Goal: Task Accomplishment & Management: Use online tool/utility

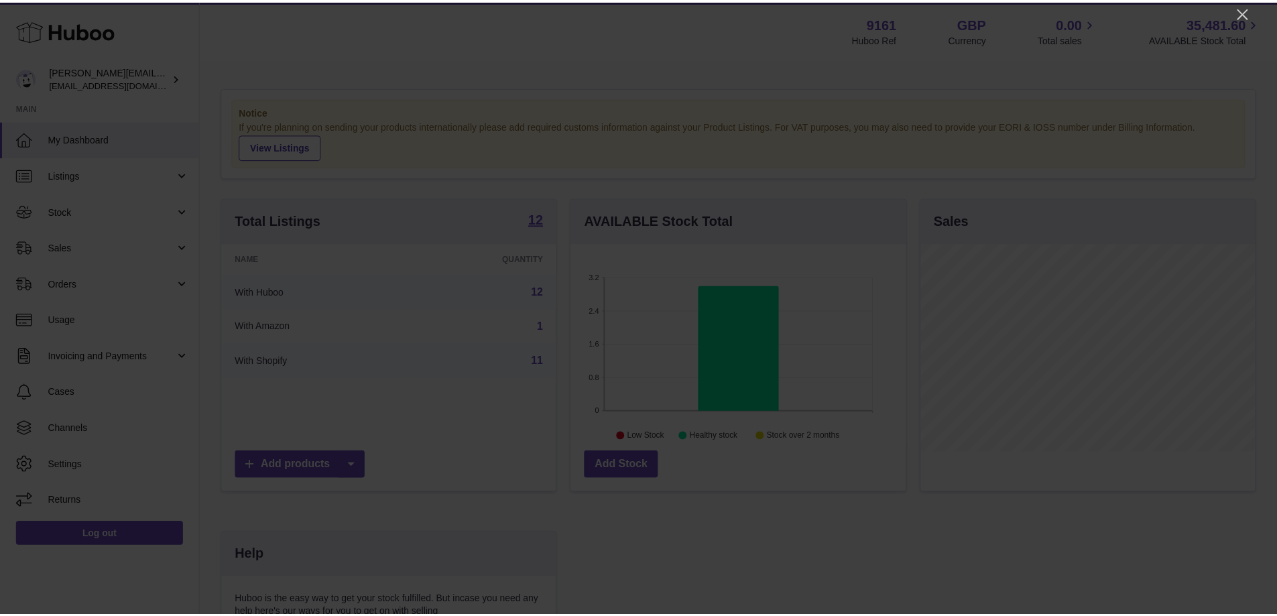
scroll to position [209, 338]
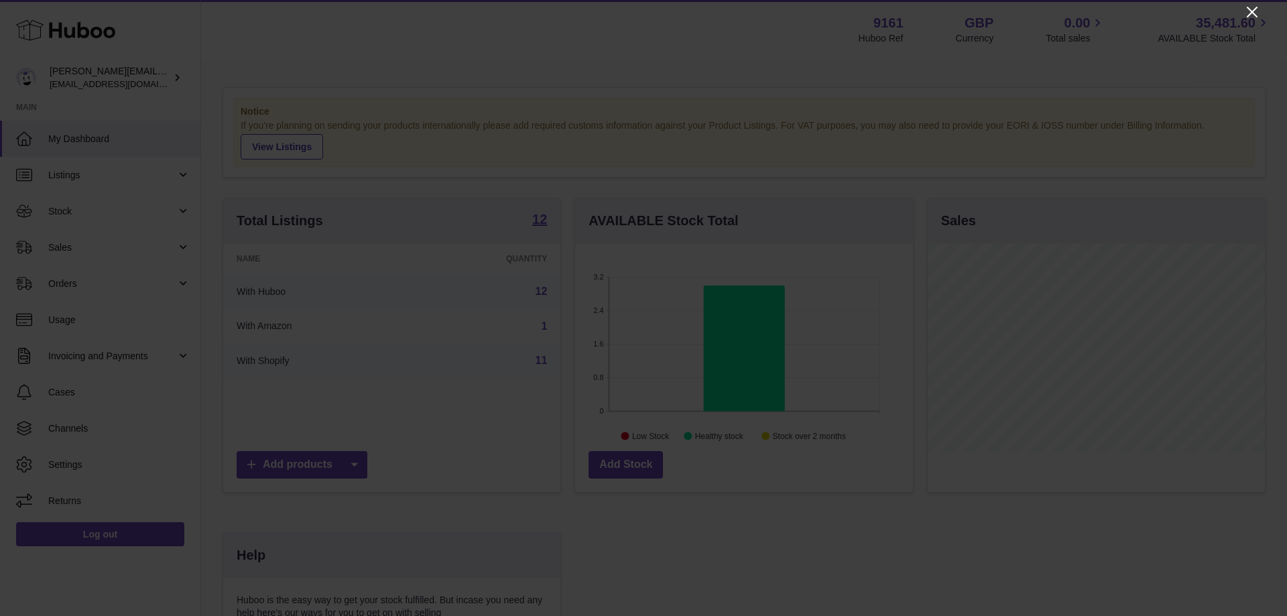
click at [1253, 10] on icon "Close" at bounding box center [1252, 12] width 11 height 11
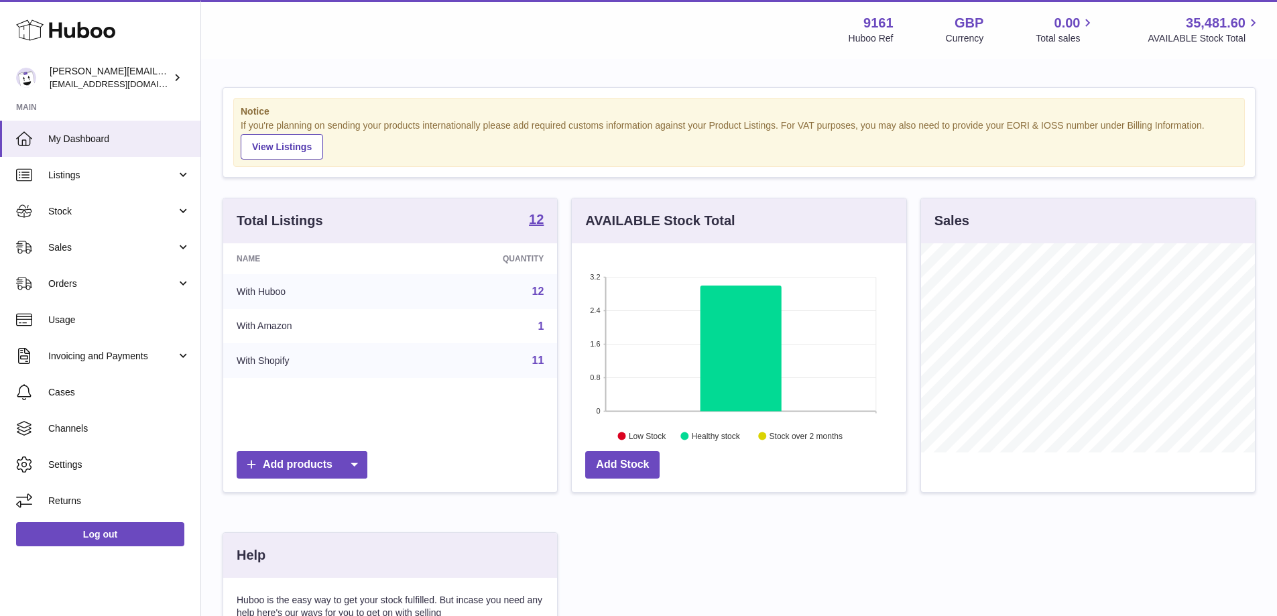
scroll to position [670082, 669957]
click at [70, 261] on link "Sales" at bounding box center [100, 247] width 200 height 36
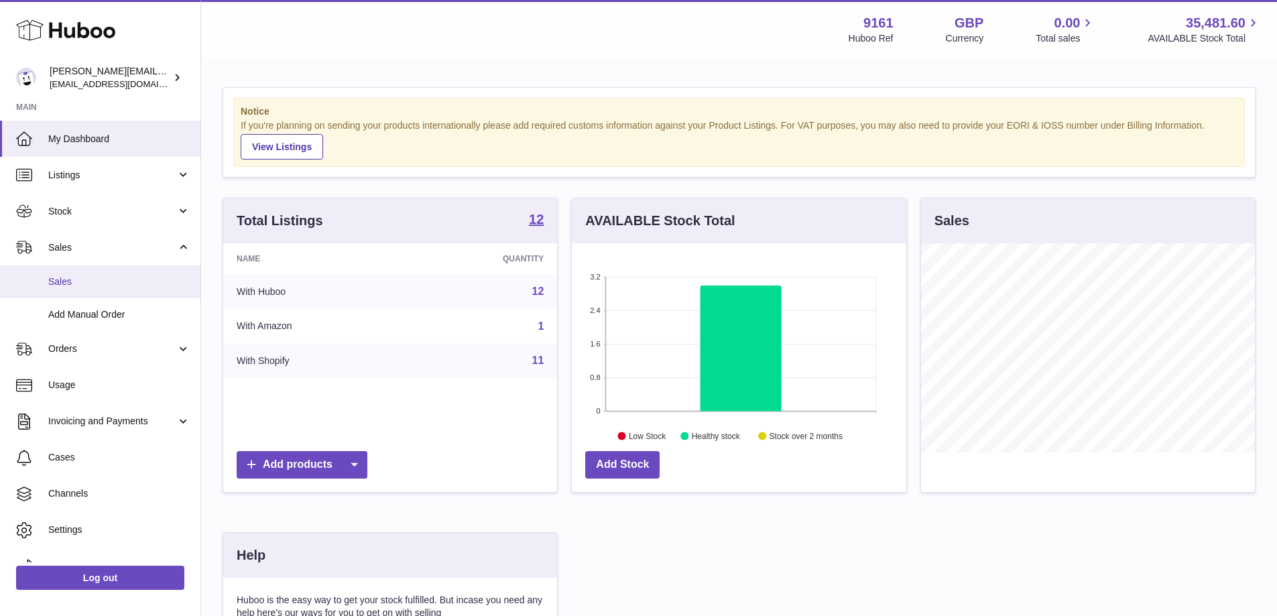
click at [78, 285] on span "Sales" at bounding box center [119, 281] width 142 height 13
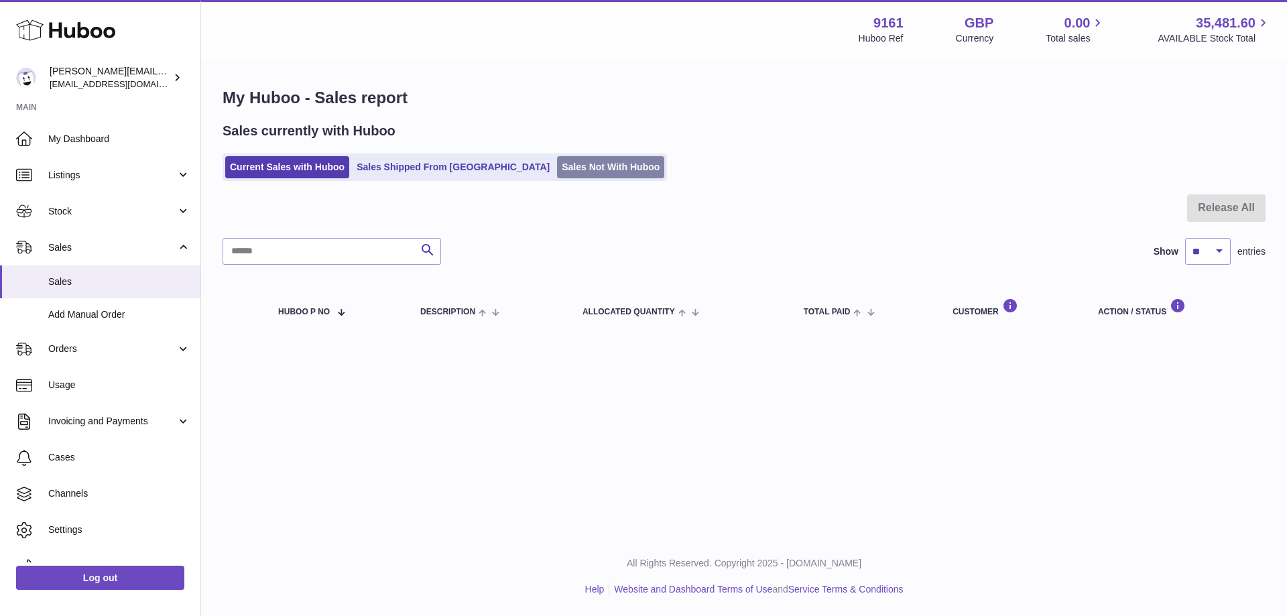
click at [557, 176] on link "Sales Not With Huboo" at bounding box center [610, 167] width 107 height 22
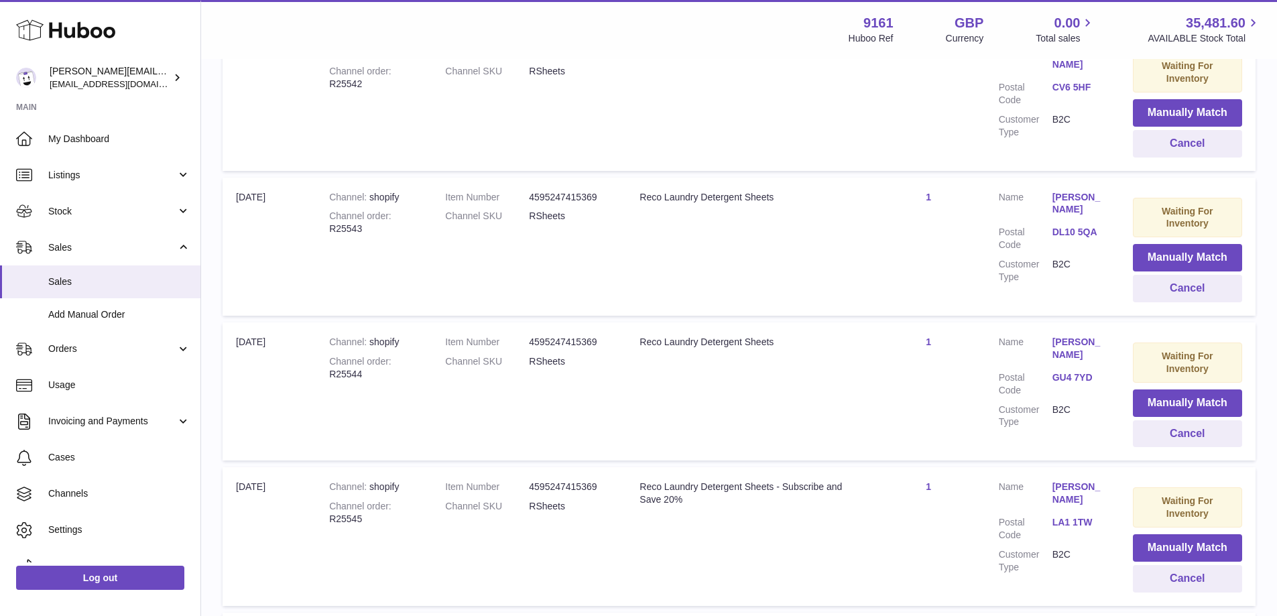
scroll to position [718, 0]
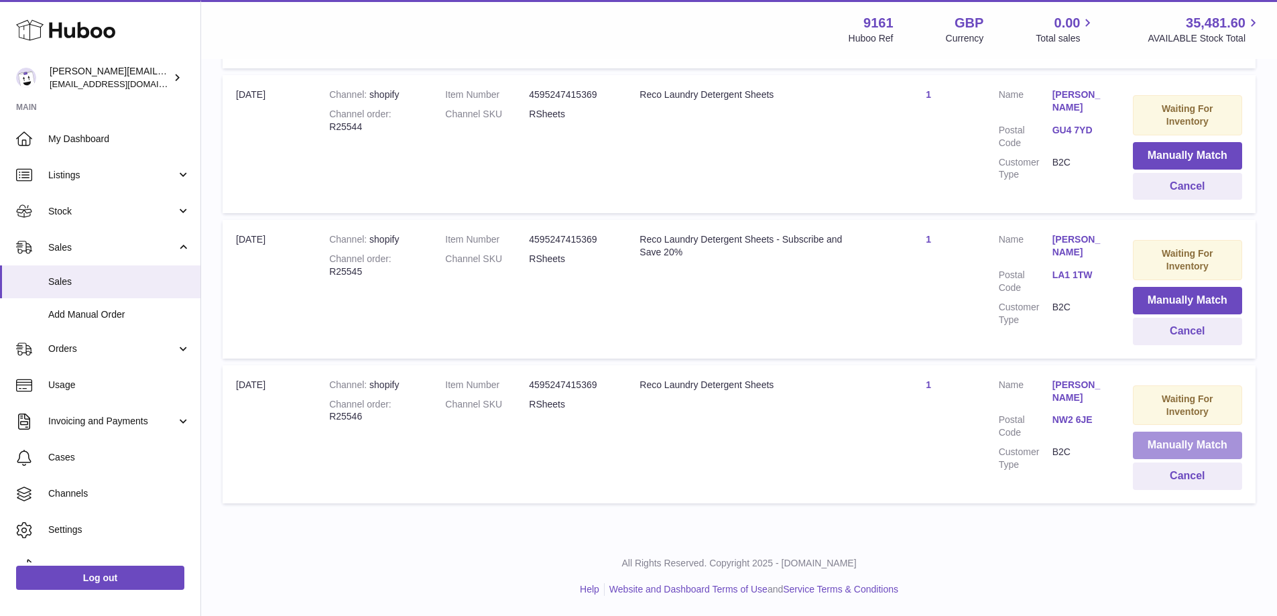
click at [1139, 436] on button "Manually Match" at bounding box center [1187, 445] width 109 height 27
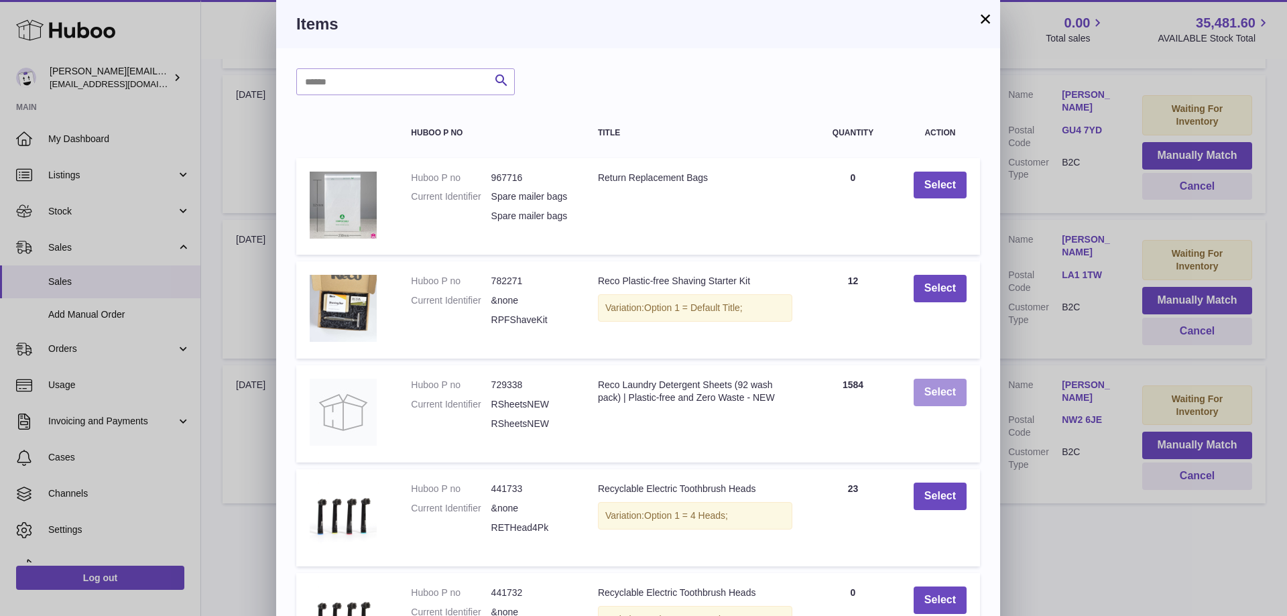
click at [949, 398] on button "Select" at bounding box center [940, 392] width 53 height 27
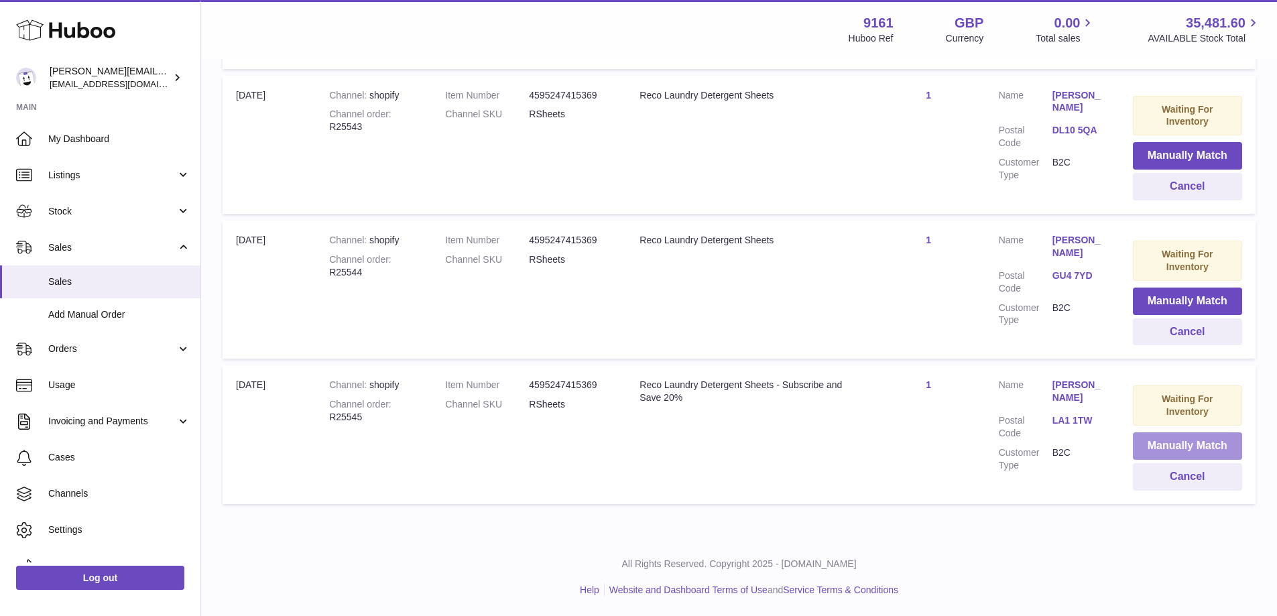
scroll to position [572, 0]
click at [1140, 434] on button "Manually Match" at bounding box center [1187, 445] width 109 height 27
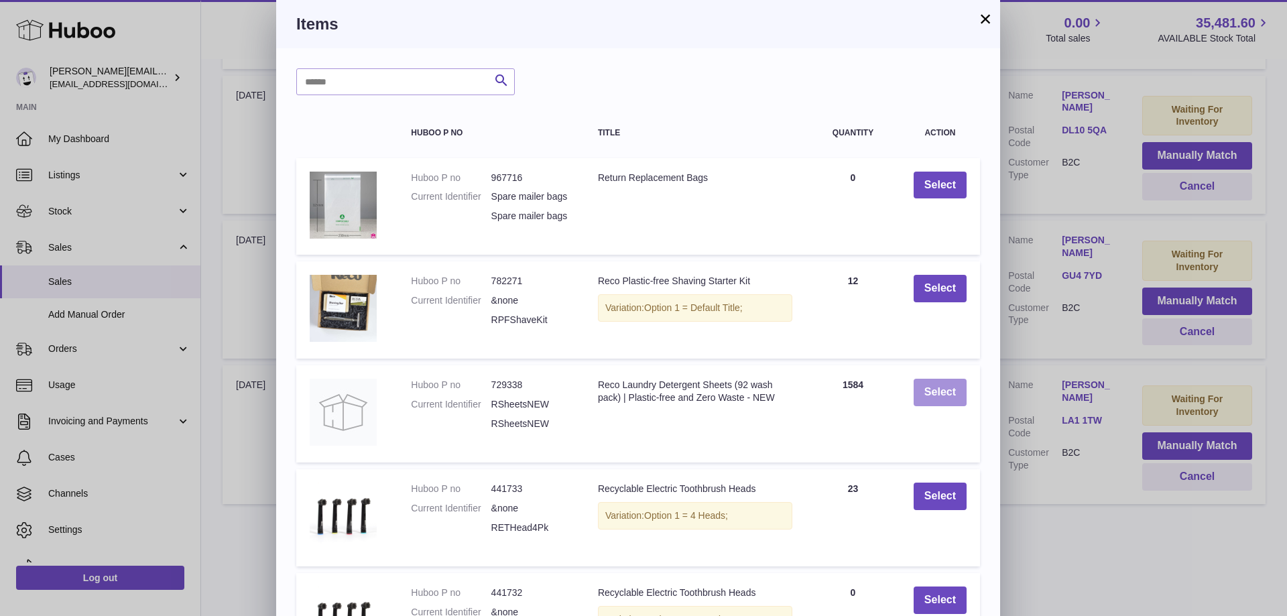
drag, startPoint x: 956, startPoint y: 408, endPoint x: 1055, endPoint y: 469, distance: 116.8
click at [1047, 465] on div "× Items Search Huboo P no Title Quantity Action Huboo P no 967716 Current Ident…" at bounding box center [643, 381] width 1287 height 762
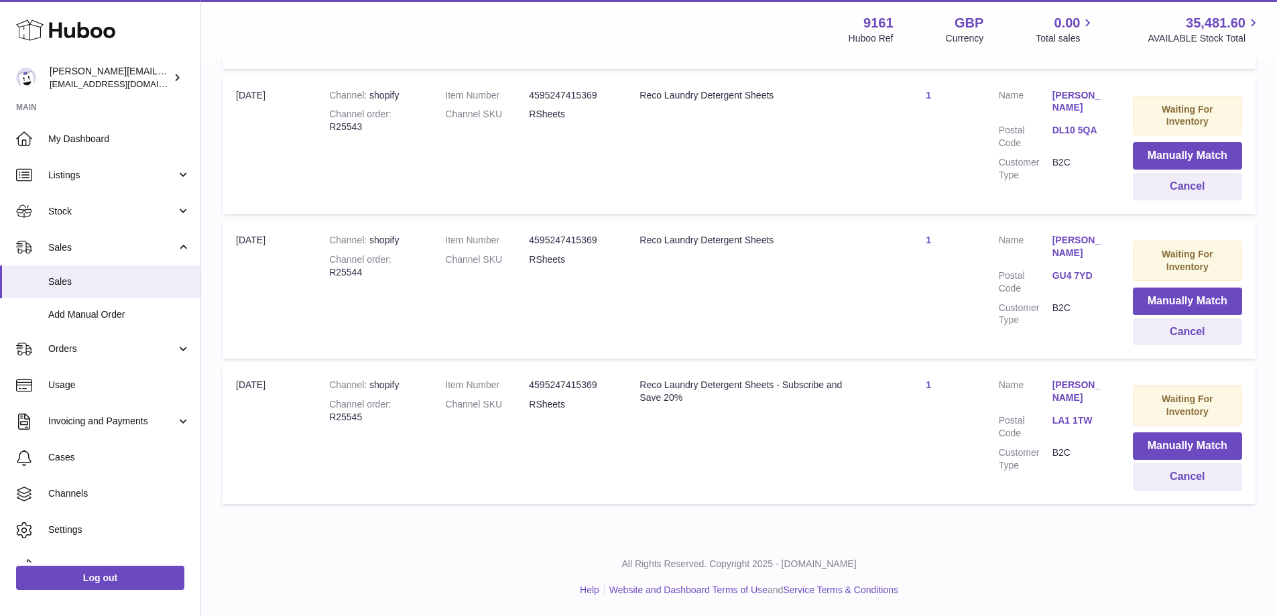
click at [1074, 479] on div at bounding box center [638, 308] width 1277 height 616
click at [1137, 441] on button "Manually Match" at bounding box center [1187, 445] width 109 height 27
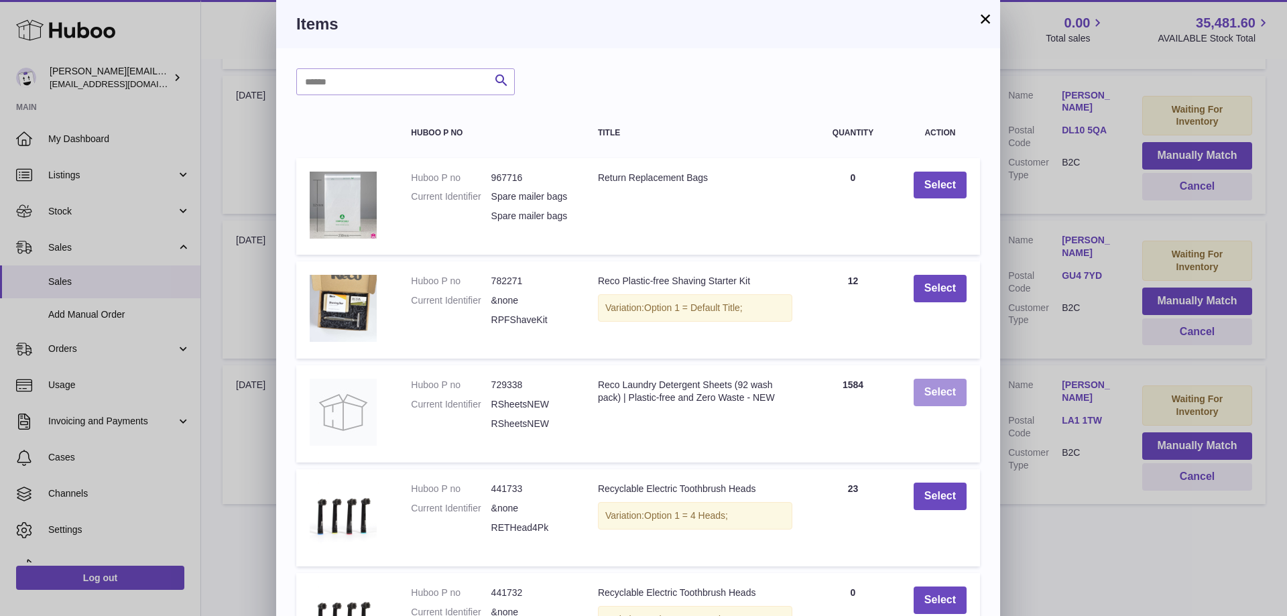
click at [955, 406] on button "Select" at bounding box center [940, 392] width 53 height 27
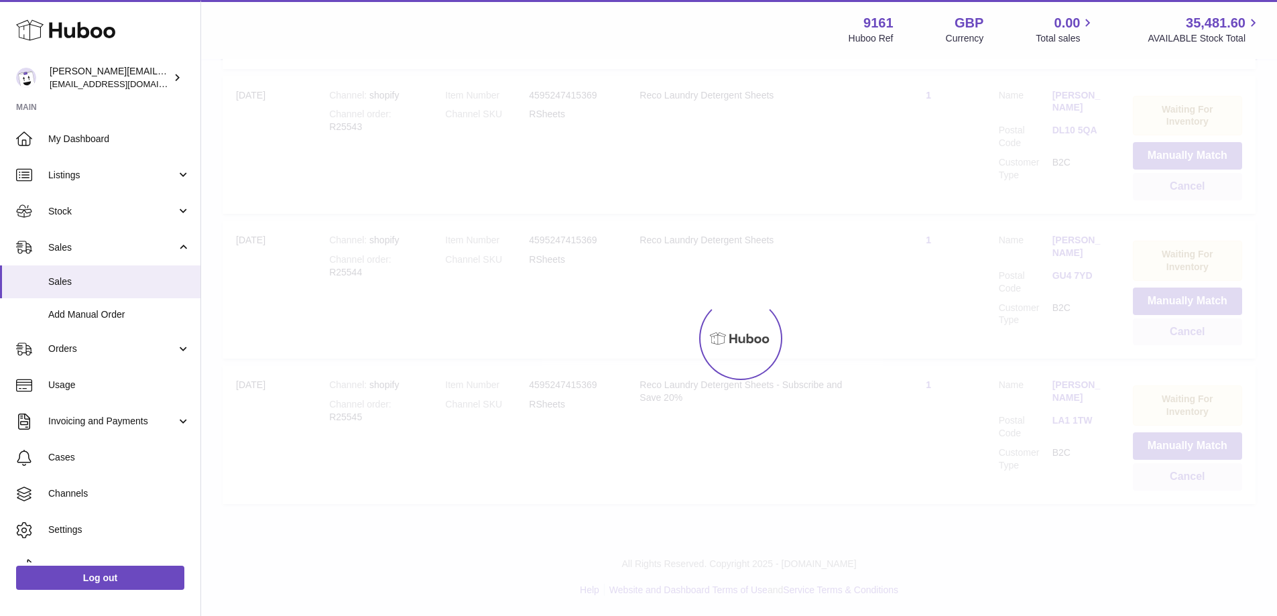
scroll to position [389, 0]
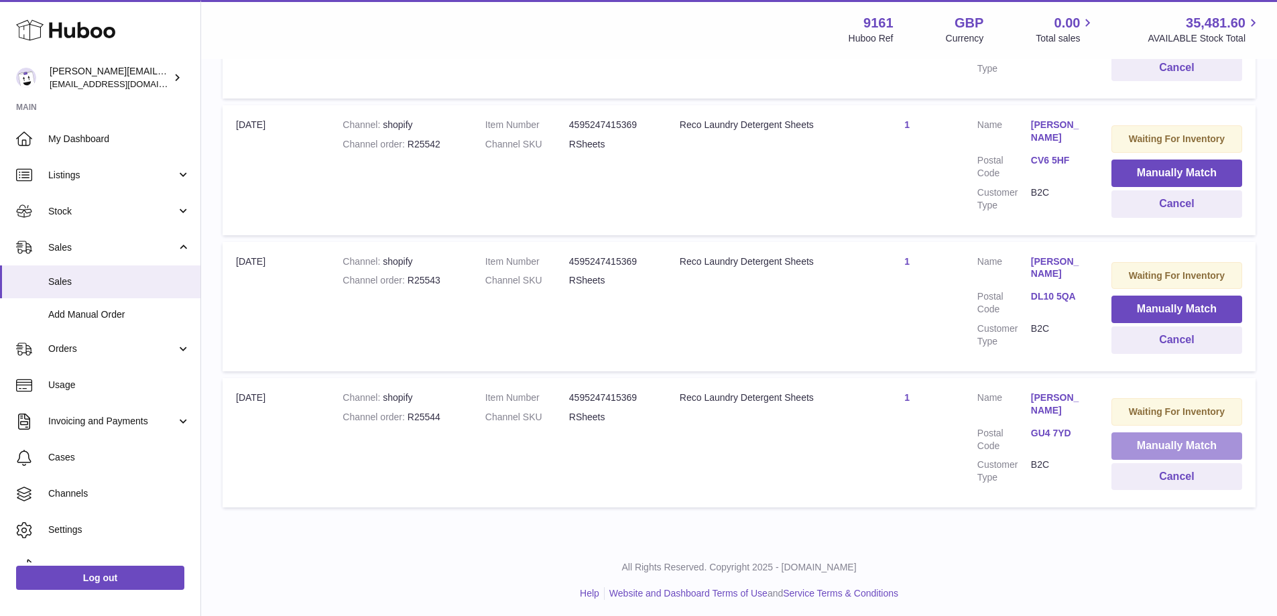
click at [1138, 441] on button "Manually Match" at bounding box center [1176, 445] width 131 height 27
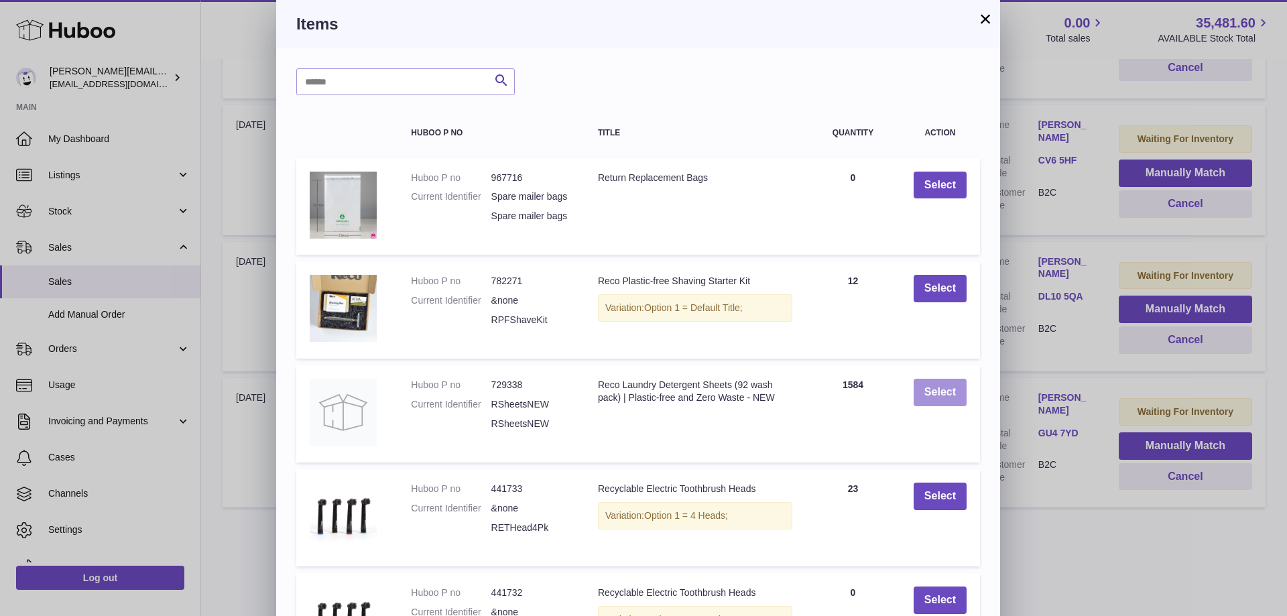
click at [952, 406] on button "Select" at bounding box center [940, 392] width 53 height 27
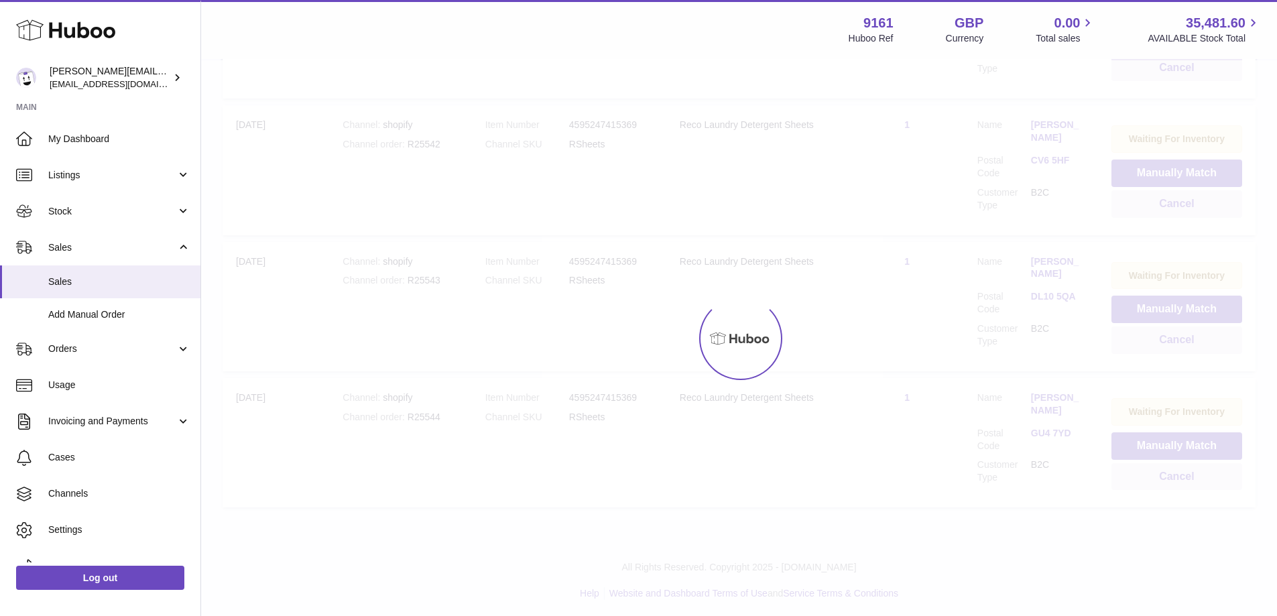
scroll to position [257, 0]
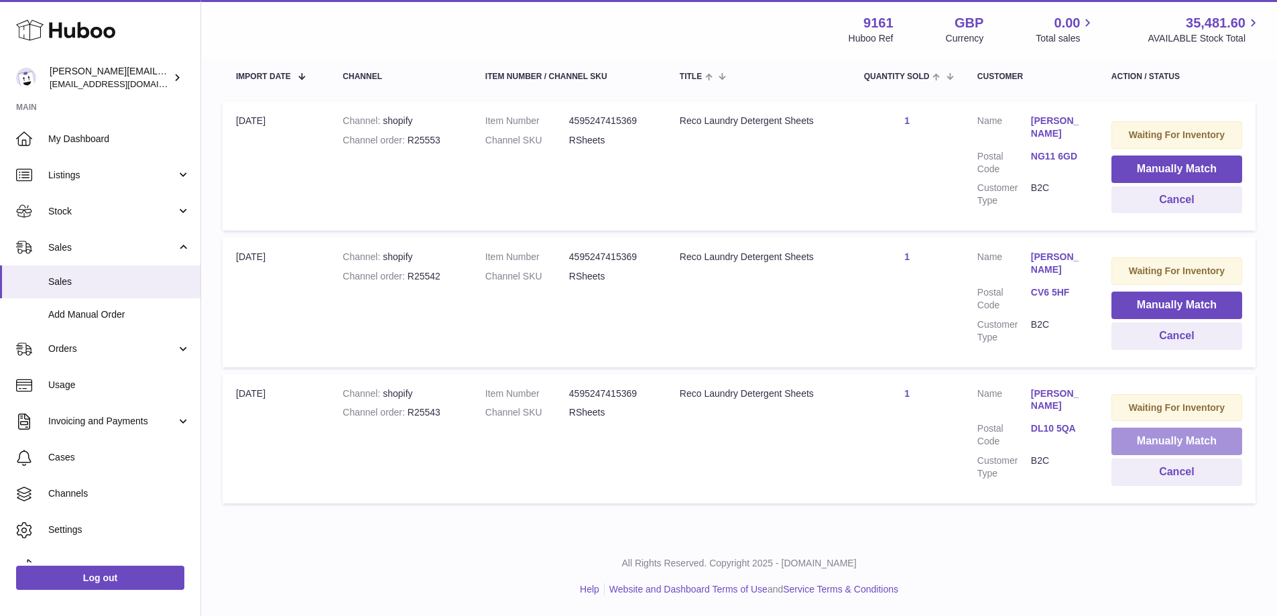
click at [1123, 428] on button "Manually Match" at bounding box center [1176, 441] width 131 height 27
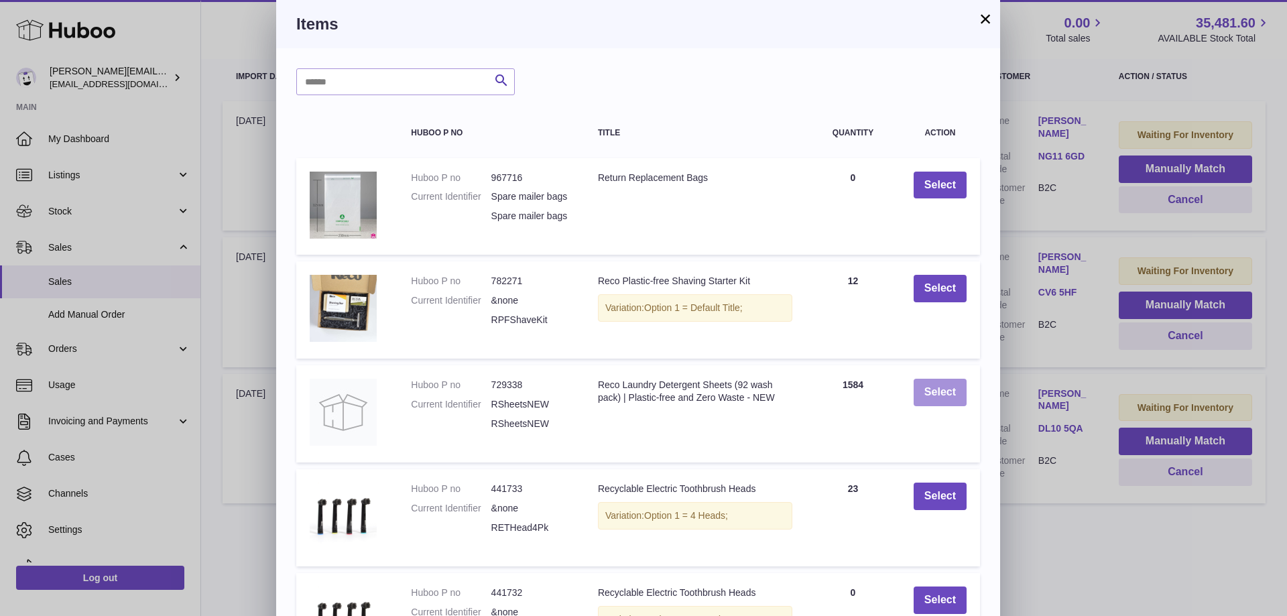
click at [946, 400] on button "Select" at bounding box center [940, 392] width 53 height 27
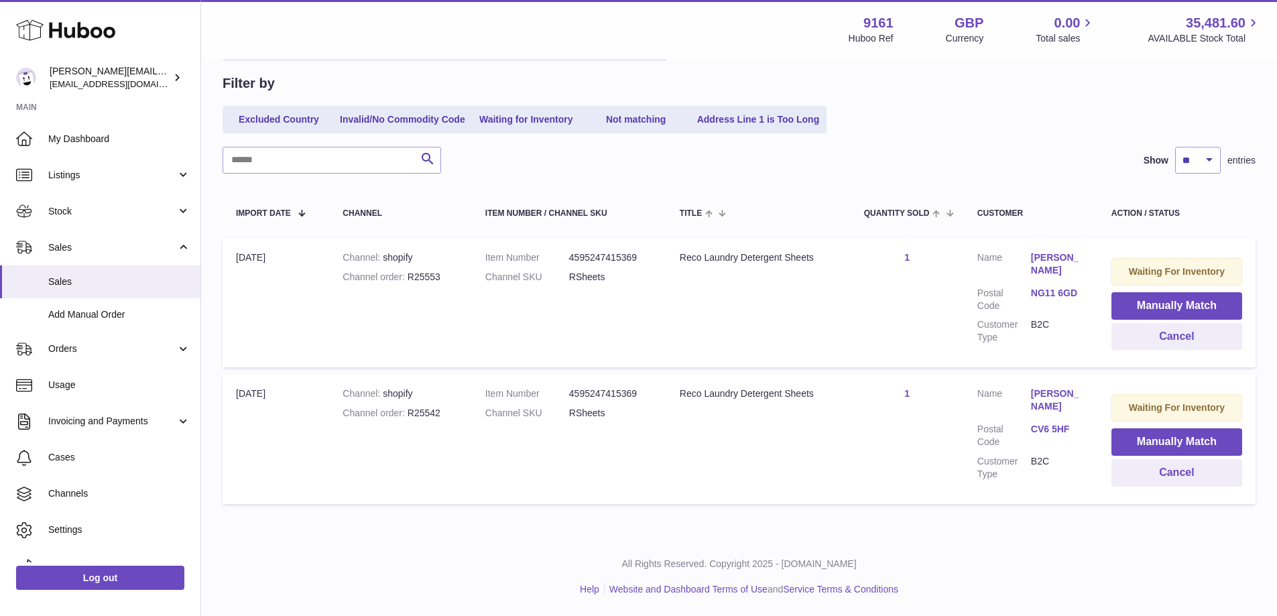
scroll to position [120, 0]
click at [1125, 433] on button "Manually Match" at bounding box center [1176, 441] width 131 height 27
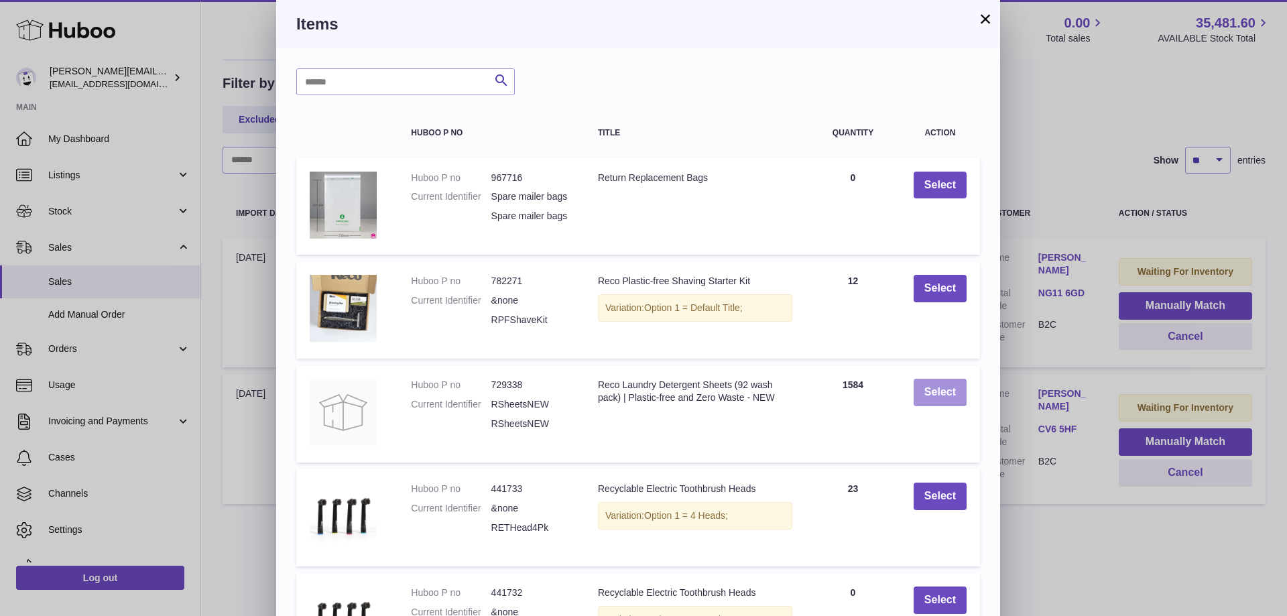
click at [934, 406] on button "Select" at bounding box center [940, 392] width 53 height 27
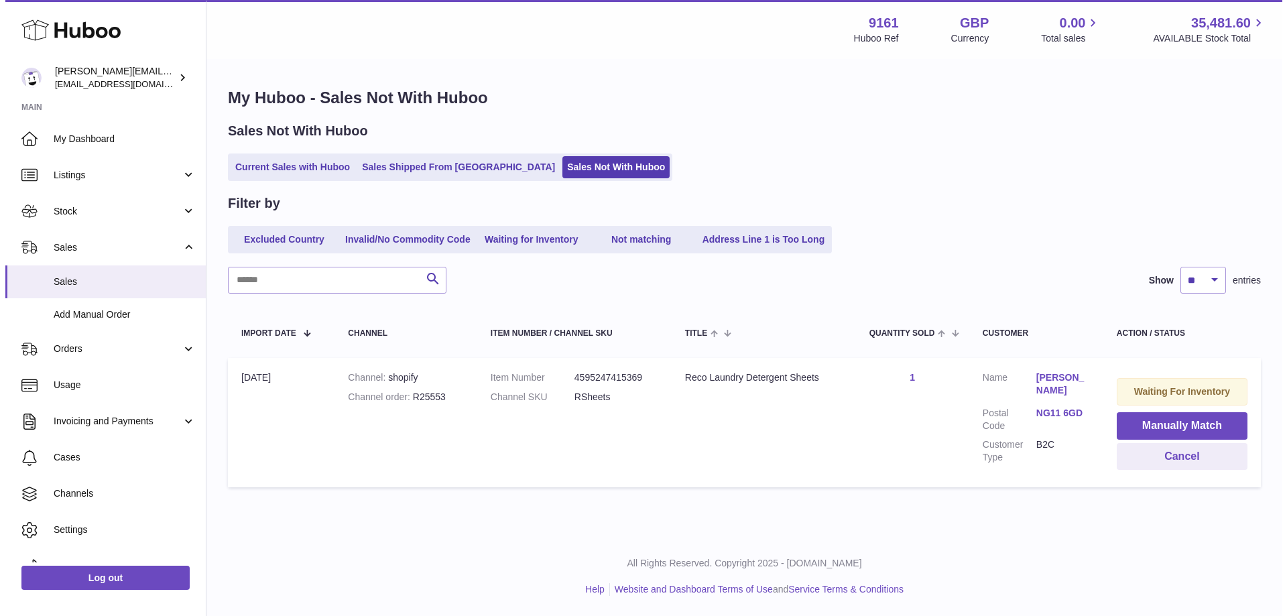
scroll to position [0, 0]
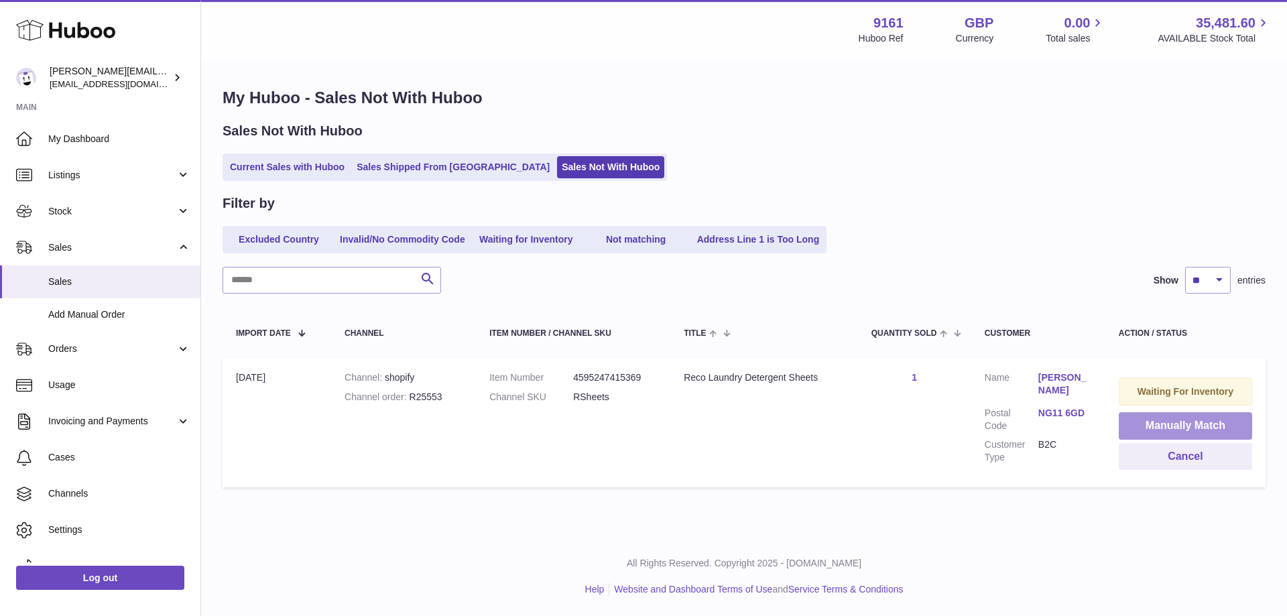
click at [1133, 426] on button "Manually Match" at bounding box center [1185, 425] width 133 height 27
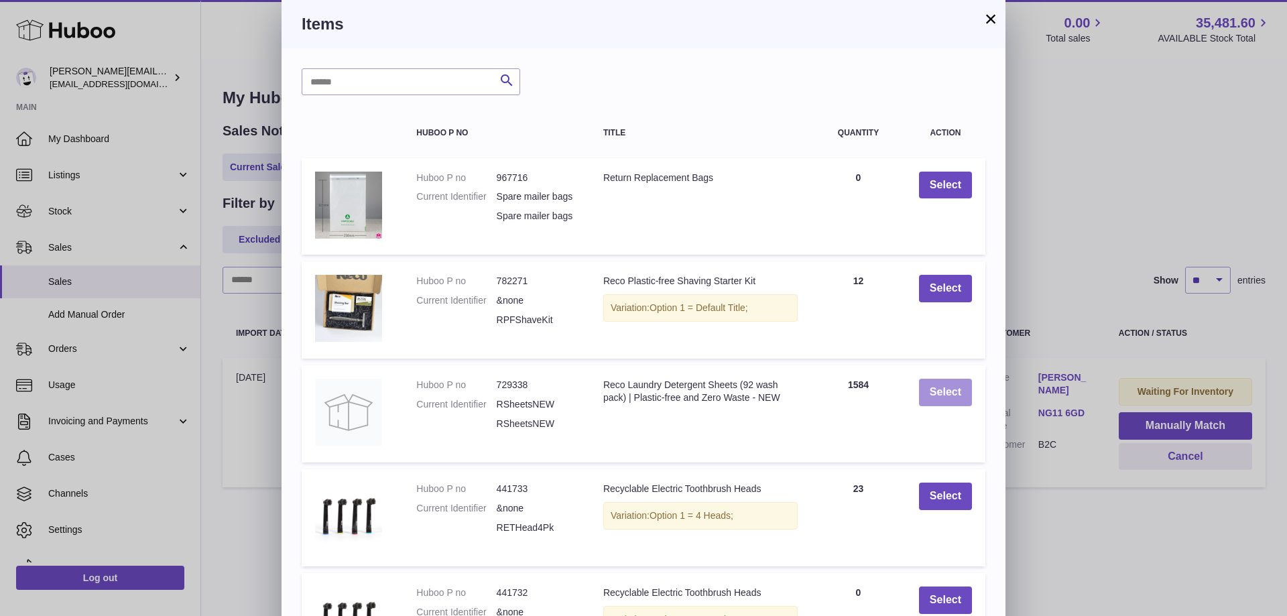
click at [928, 402] on button "Select" at bounding box center [945, 392] width 53 height 27
